Goal: Transaction & Acquisition: Purchase product/service

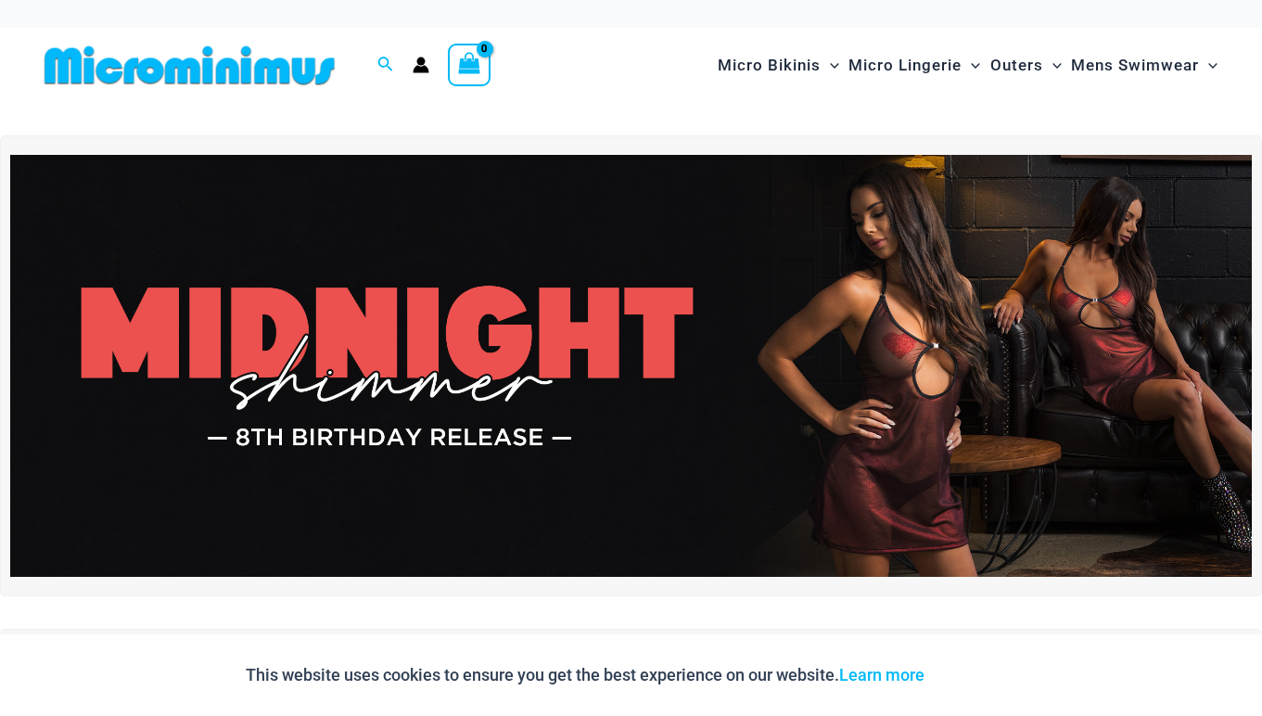
click at [910, 366] on img at bounding box center [631, 366] width 1242 height 422
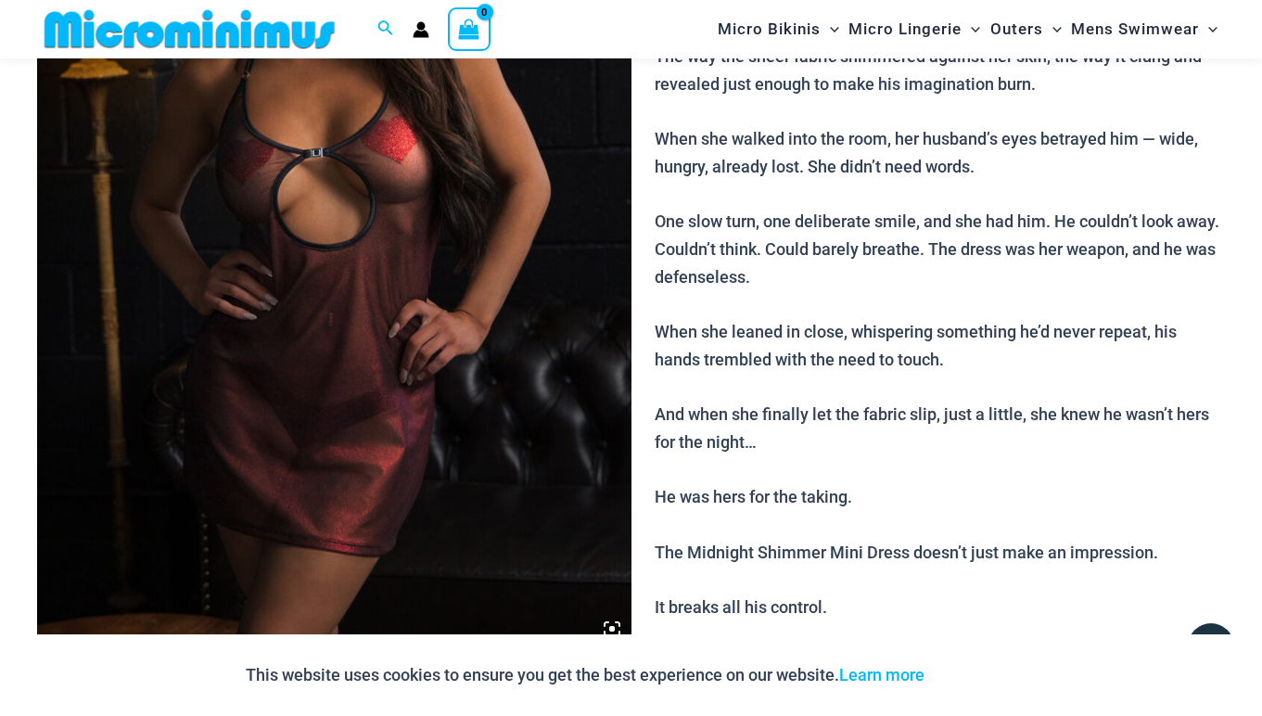
scroll to position [402, 0]
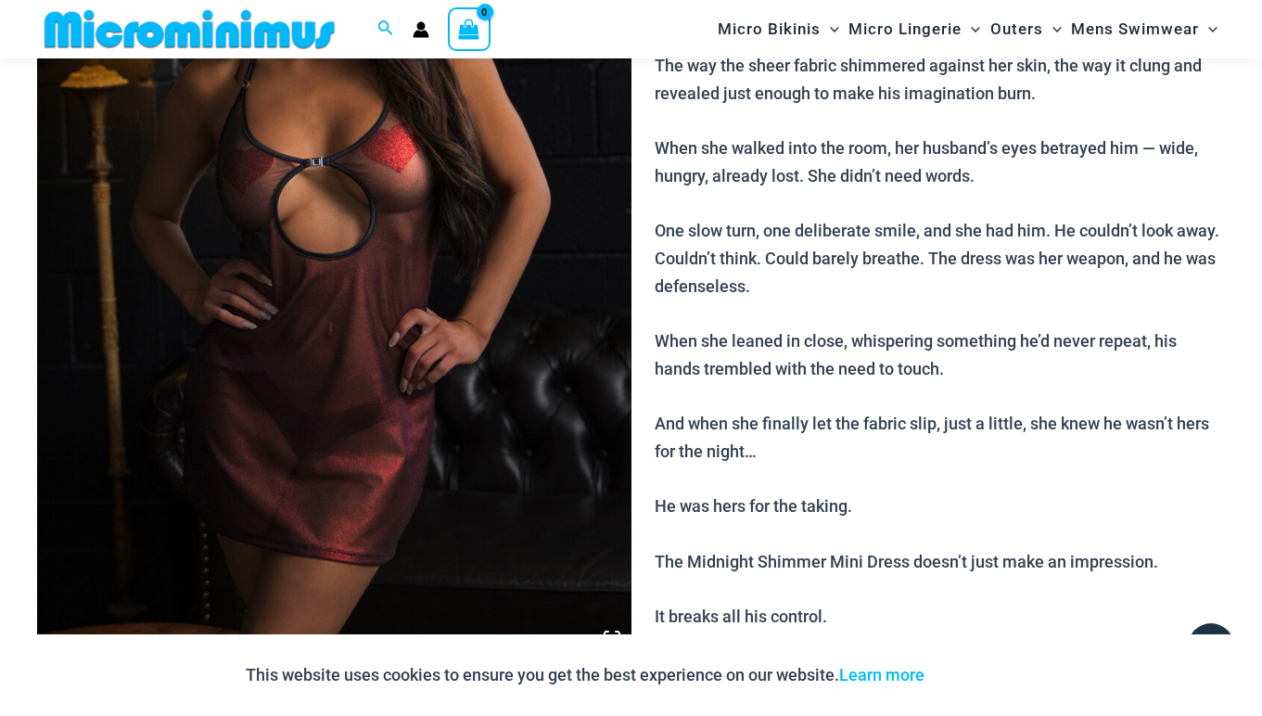
click at [396, 386] on img at bounding box center [334, 211] width 594 height 891
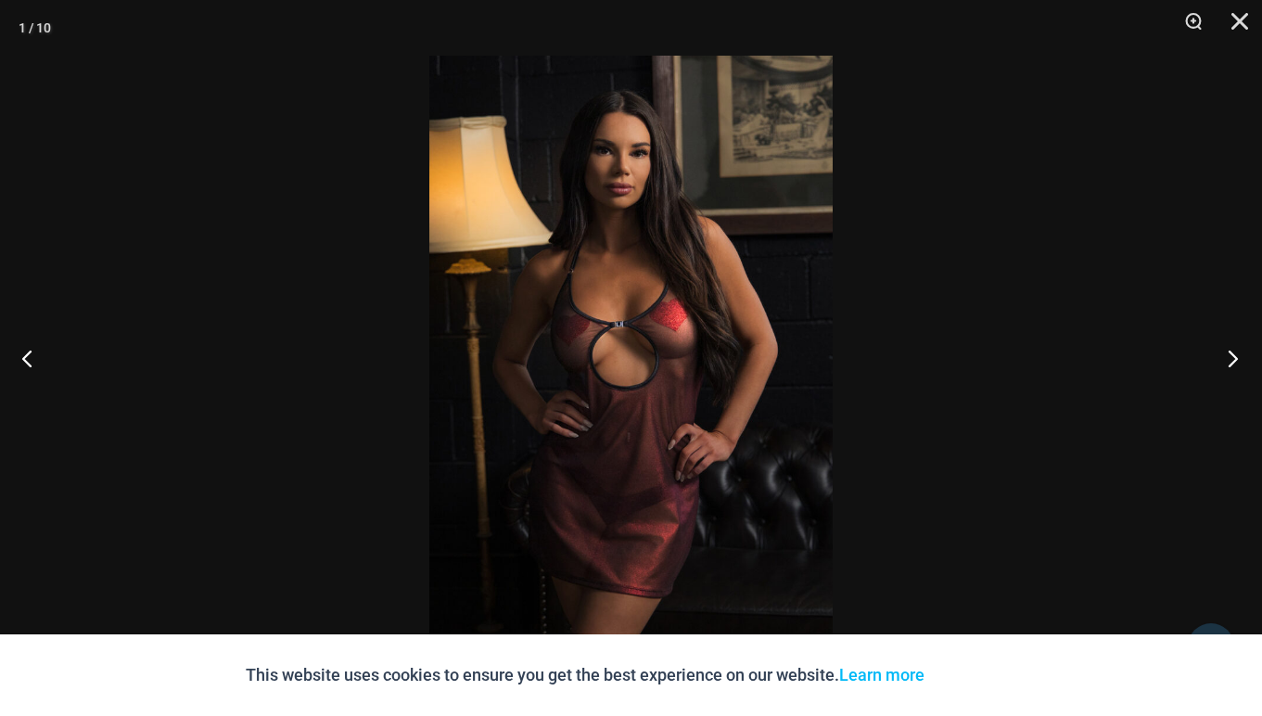
click at [1231, 359] on button "Next" at bounding box center [1228, 358] width 70 height 93
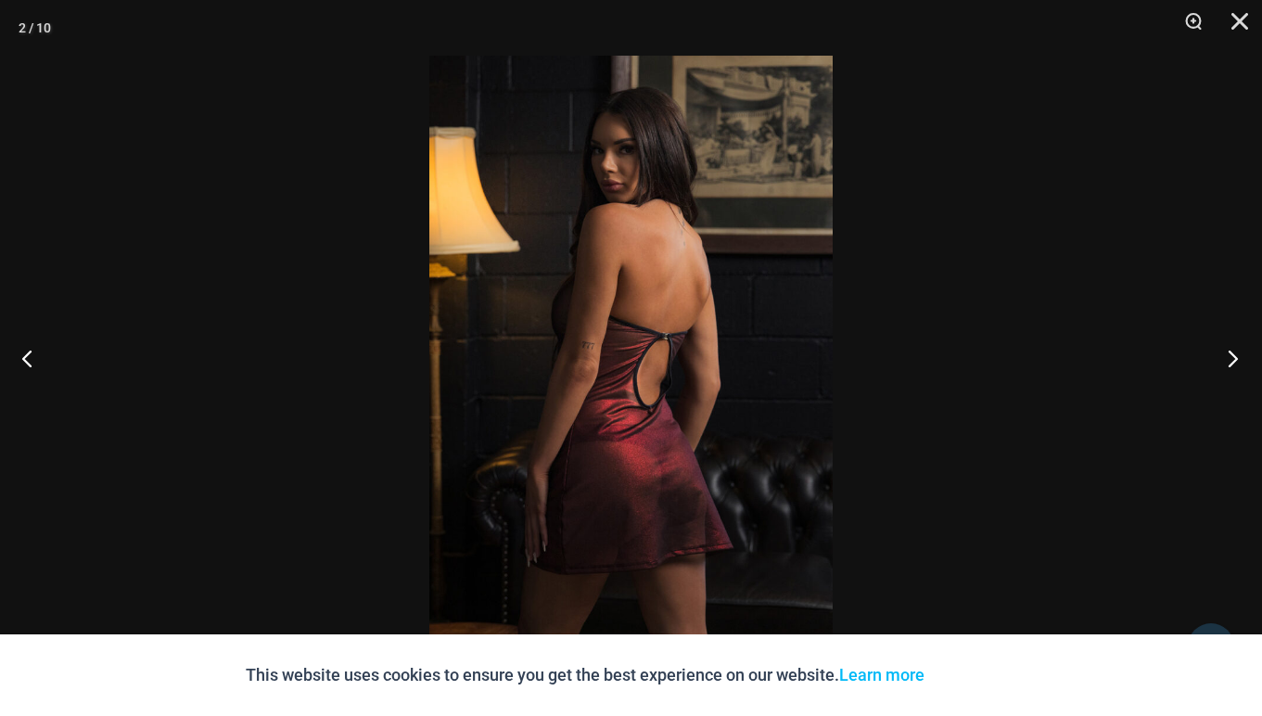
click at [1231, 359] on button "Next" at bounding box center [1228, 358] width 70 height 93
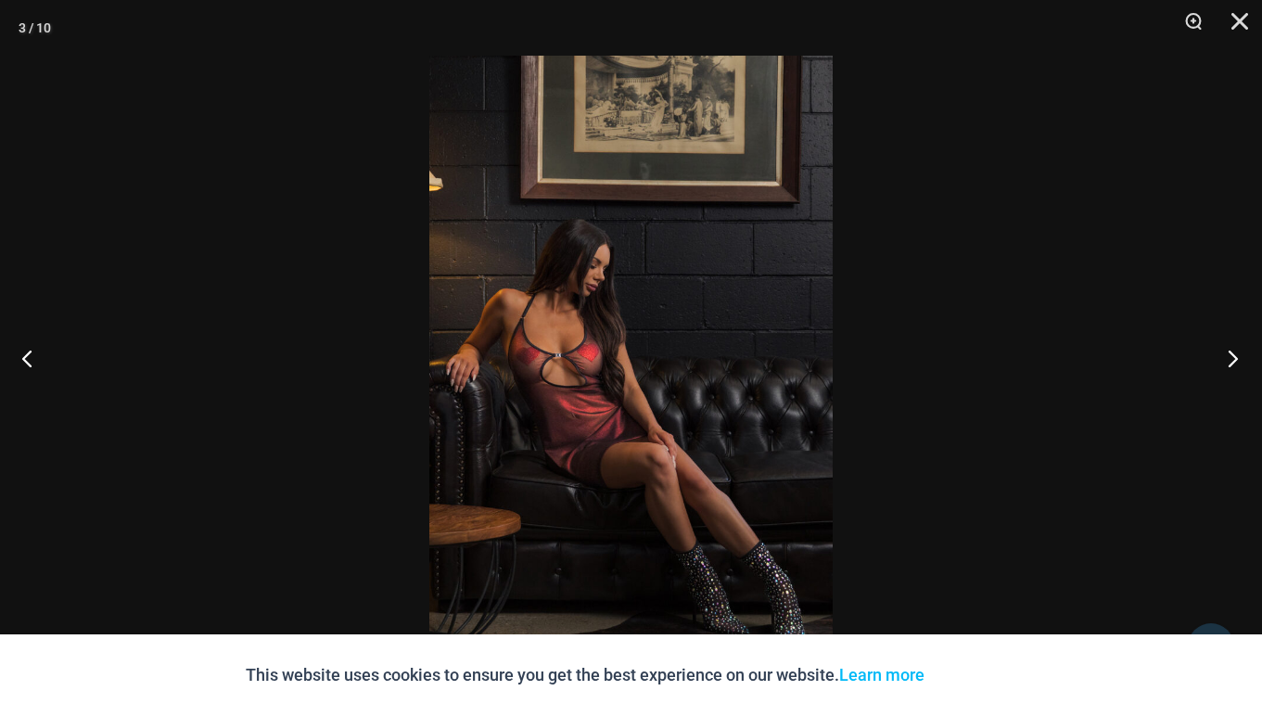
click at [1231, 359] on button "Next" at bounding box center [1228, 358] width 70 height 93
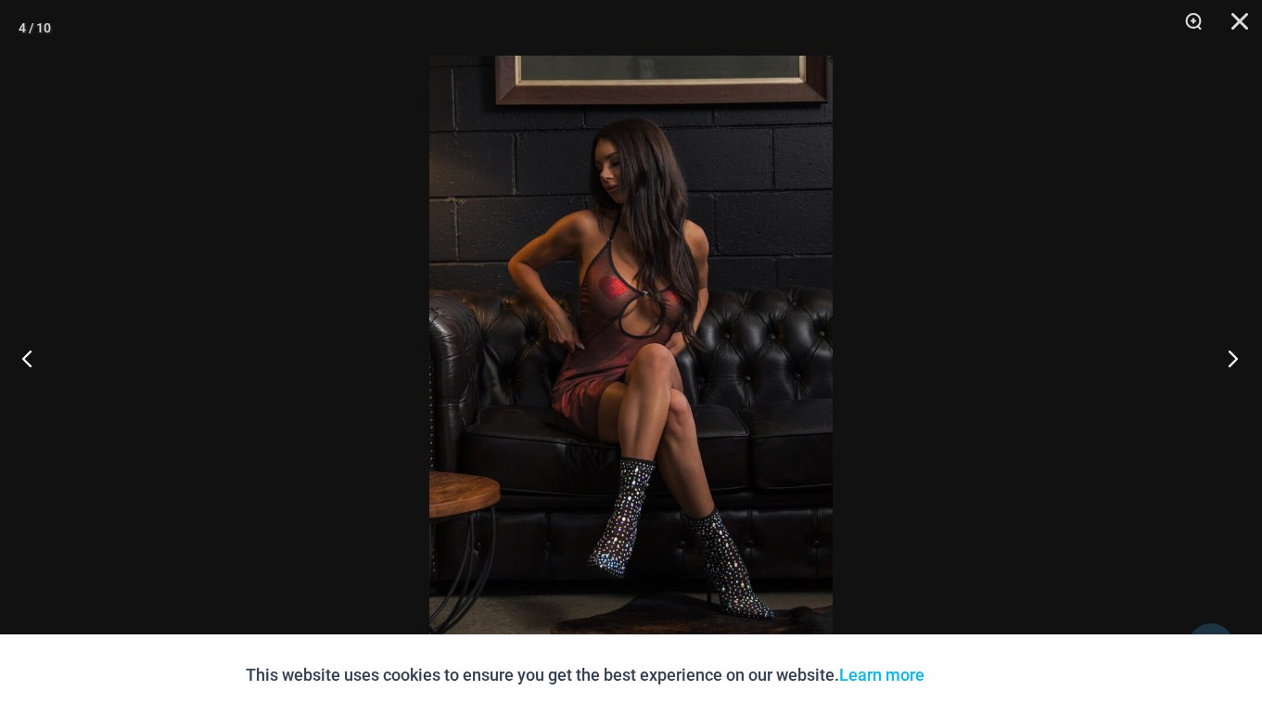
click at [1231, 359] on button "Next" at bounding box center [1228, 358] width 70 height 93
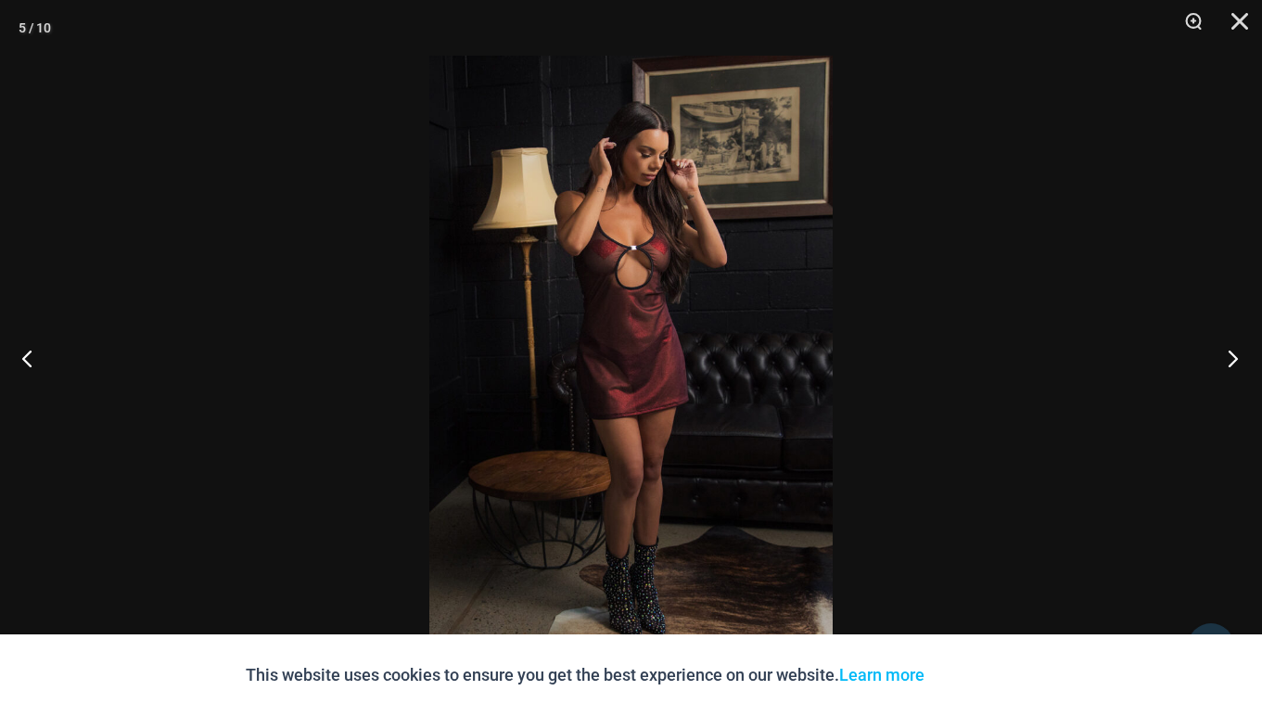
click at [1231, 359] on button "Next" at bounding box center [1228, 358] width 70 height 93
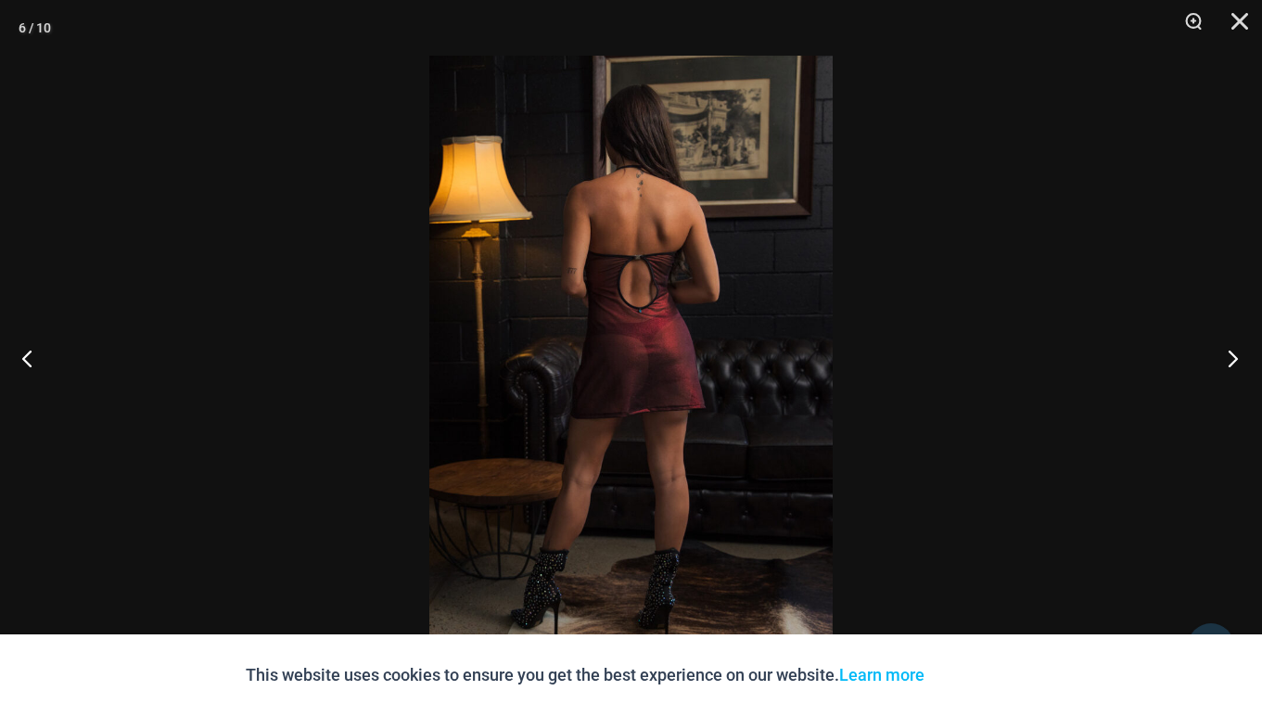
click at [1231, 359] on button "Next" at bounding box center [1228, 358] width 70 height 93
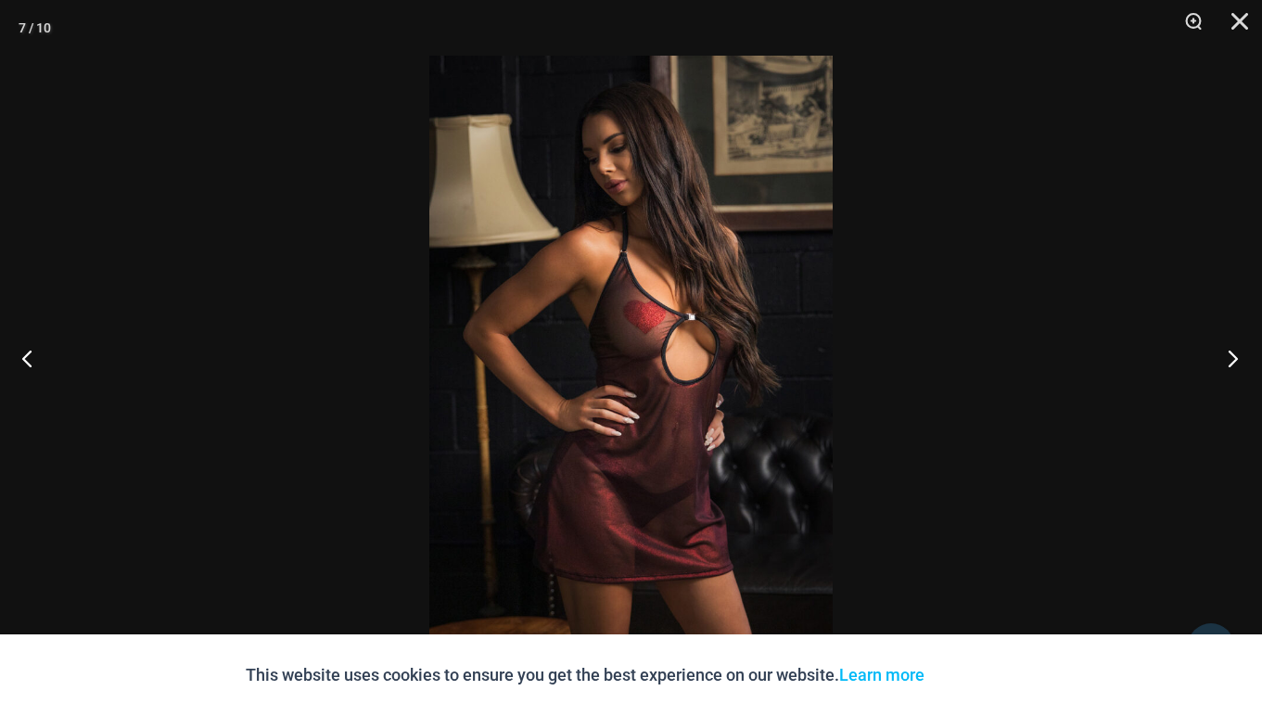
click at [1231, 359] on button "Next" at bounding box center [1228, 358] width 70 height 93
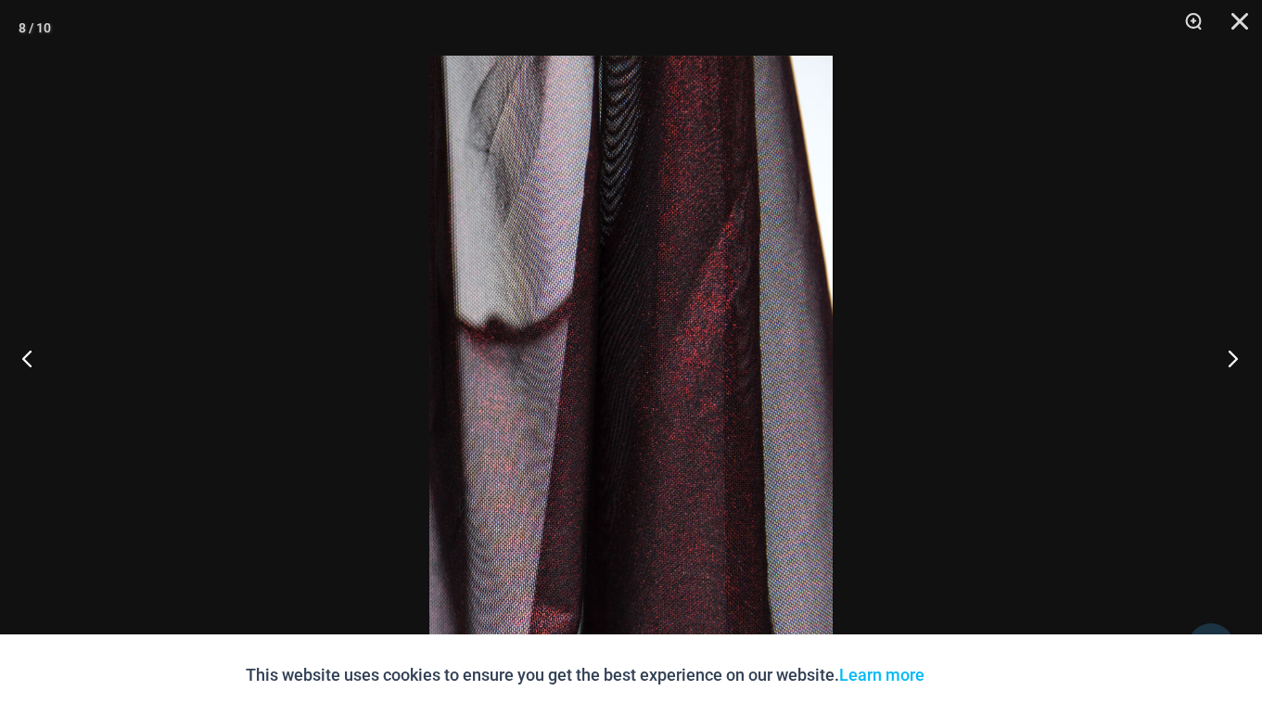
click at [1231, 359] on button "Next" at bounding box center [1228, 358] width 70 height 93
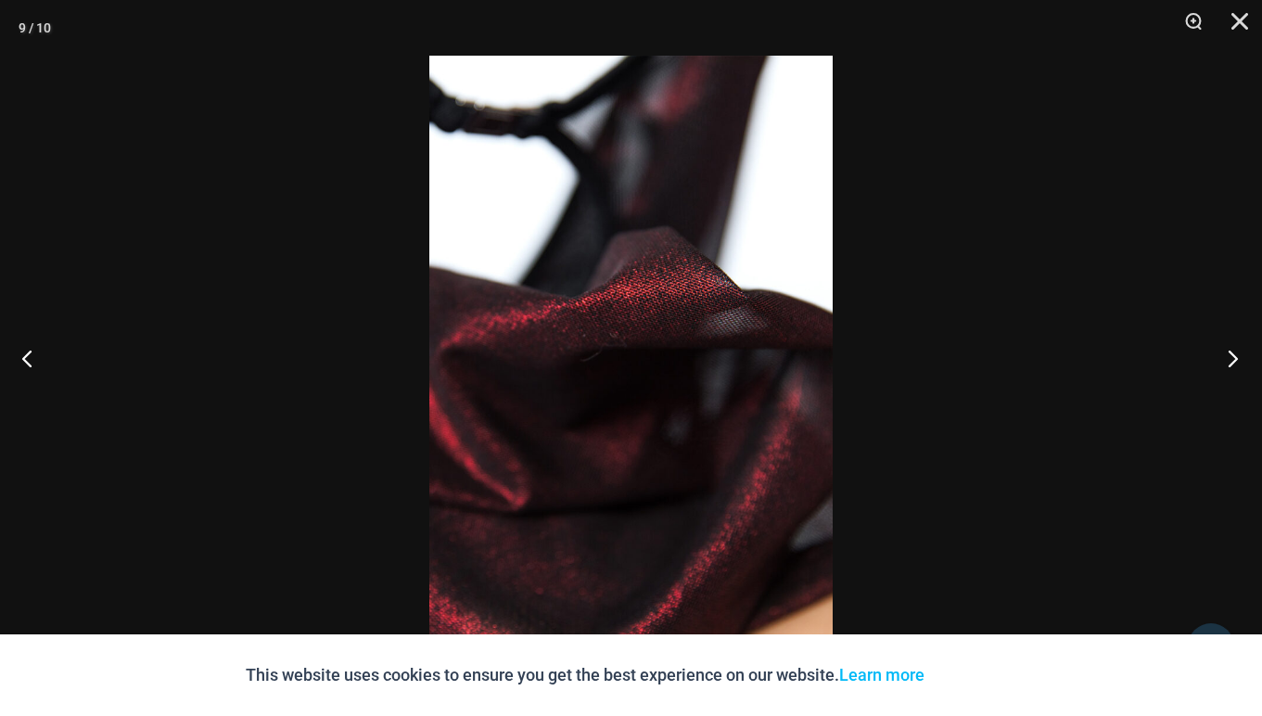
click at [1231, 359] on button "Next" at bounding box center [1228, 358] width 70 height 93
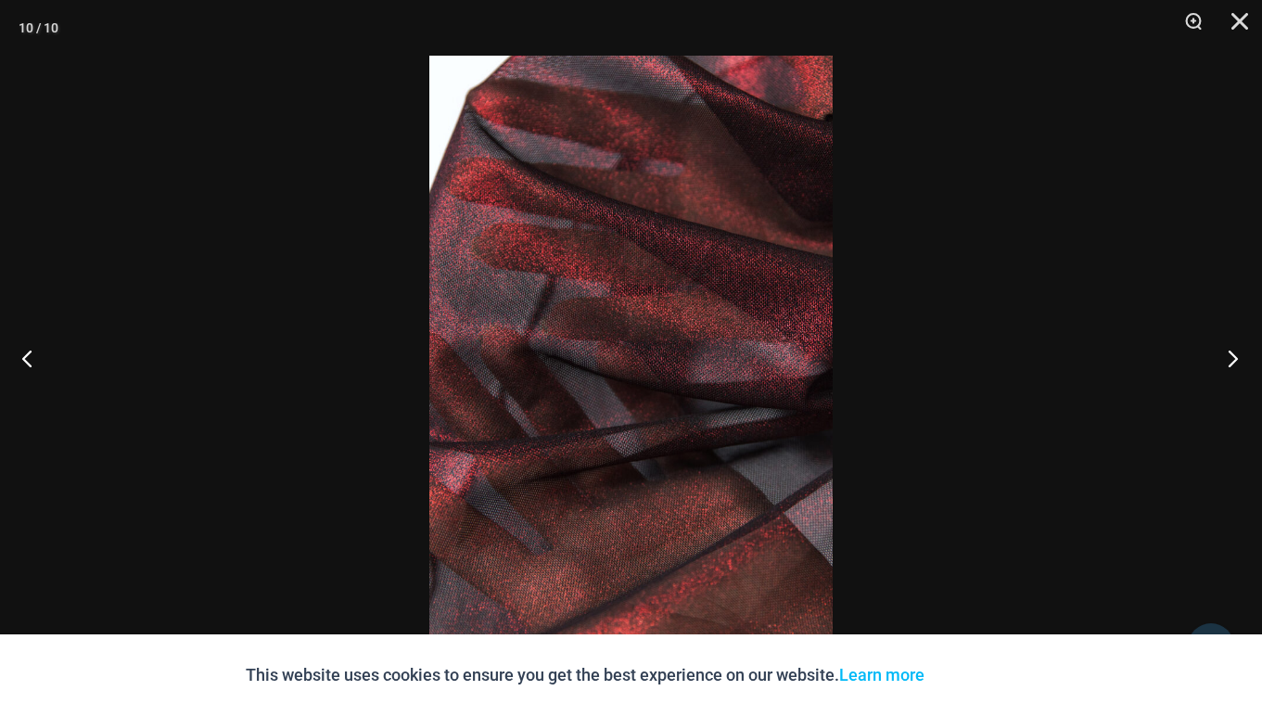
click at [1231, 359] on button "Next" at bounding box center [1228, 358] width 70 height 93
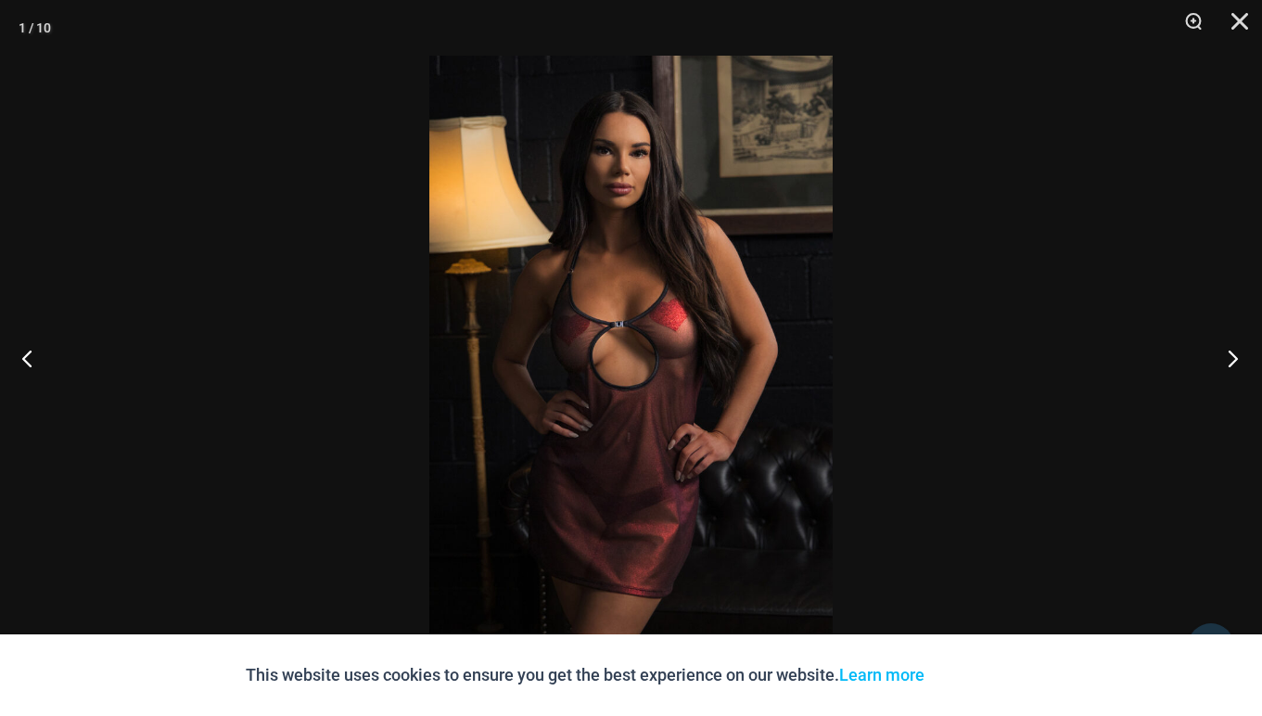
click at [1231, 359] on button "Next" at bounding box center [1228, 358] width 70 height 93
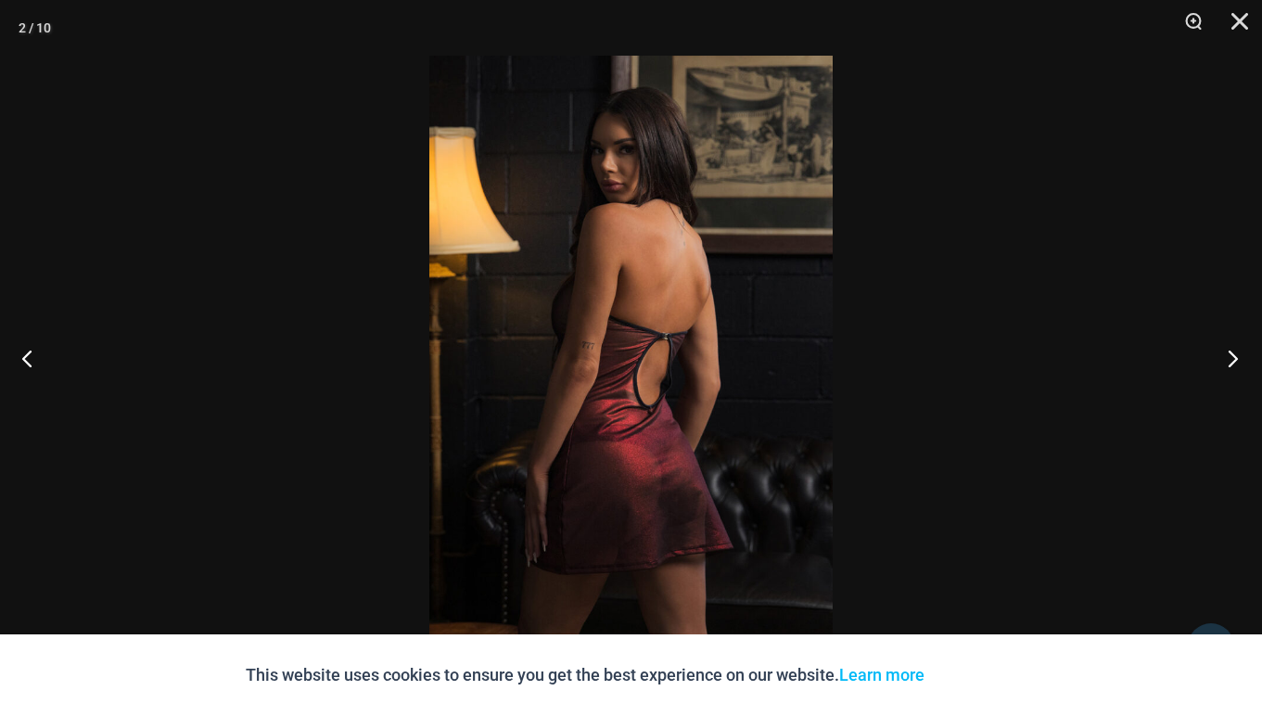
click at [1231, 359] on button "Next" at bounding box center [1228, 358] width 70 height 93
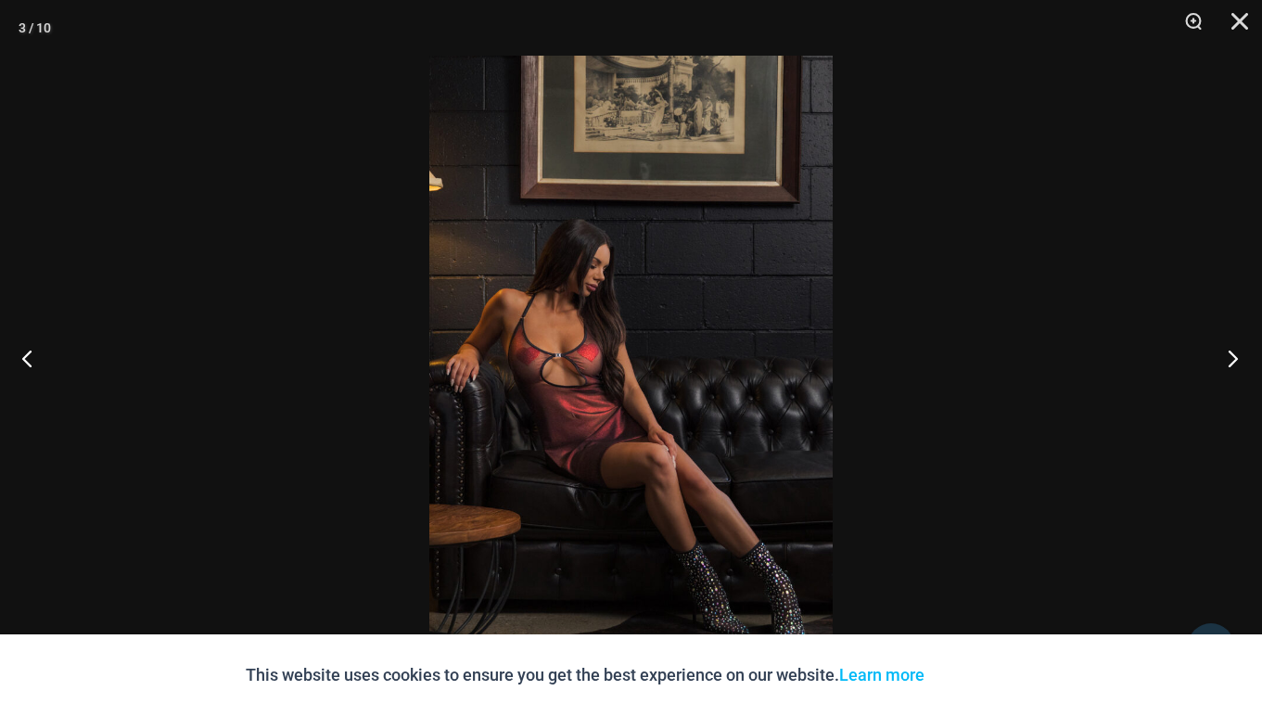
click at [1231, 359] on button "Next" at bounding box center [1228, 358] width 70 height 93
